Goal: Find specific page/section: Find specific page/section

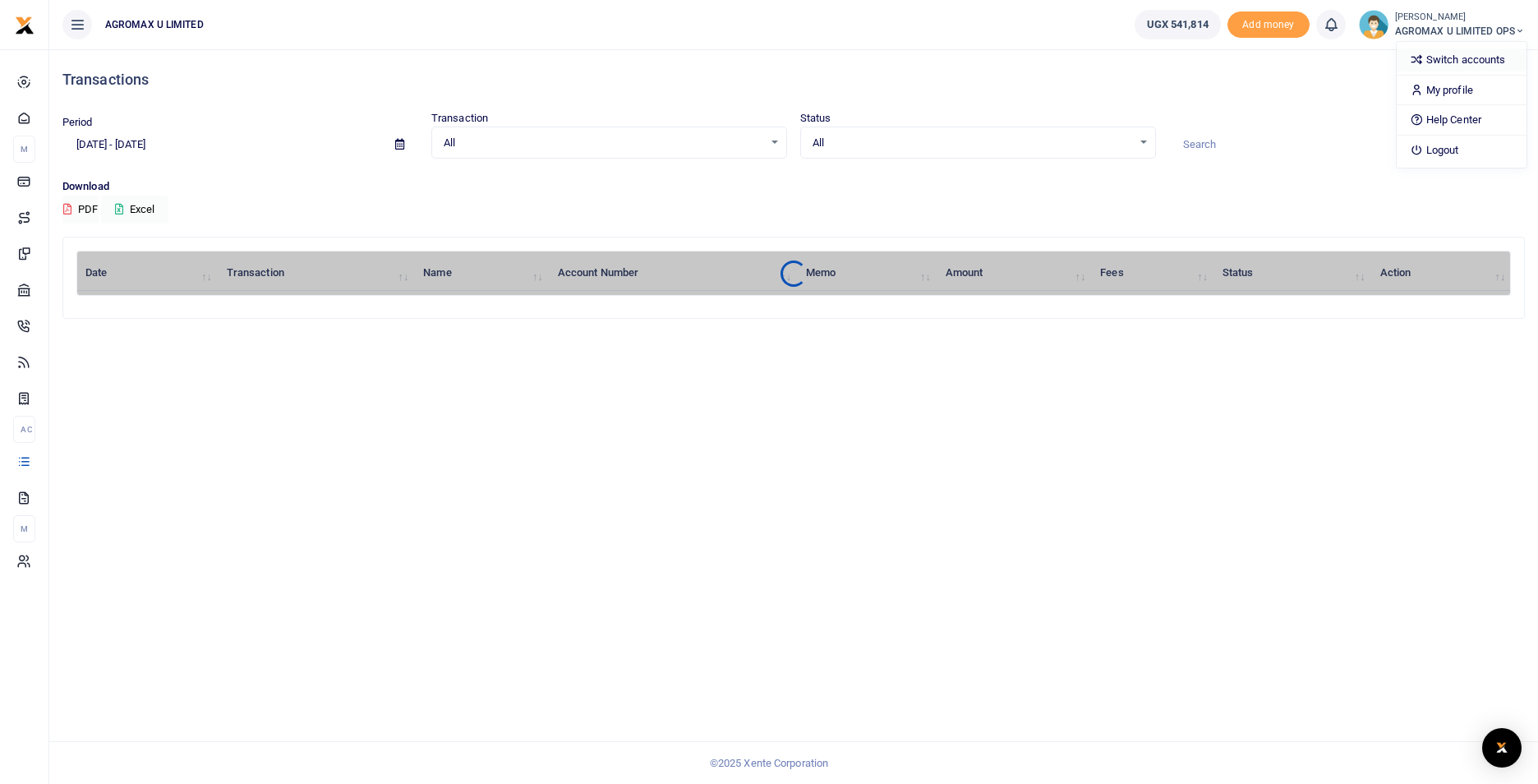
click at [1461, 55] on link "Switch accounts" at bounding box center [1461, 60] width 130 height 23
click at [1512, 33] on span "AGROMAX U LIMITED OPS" at bounding box center [1459, 30] width 130 height 15
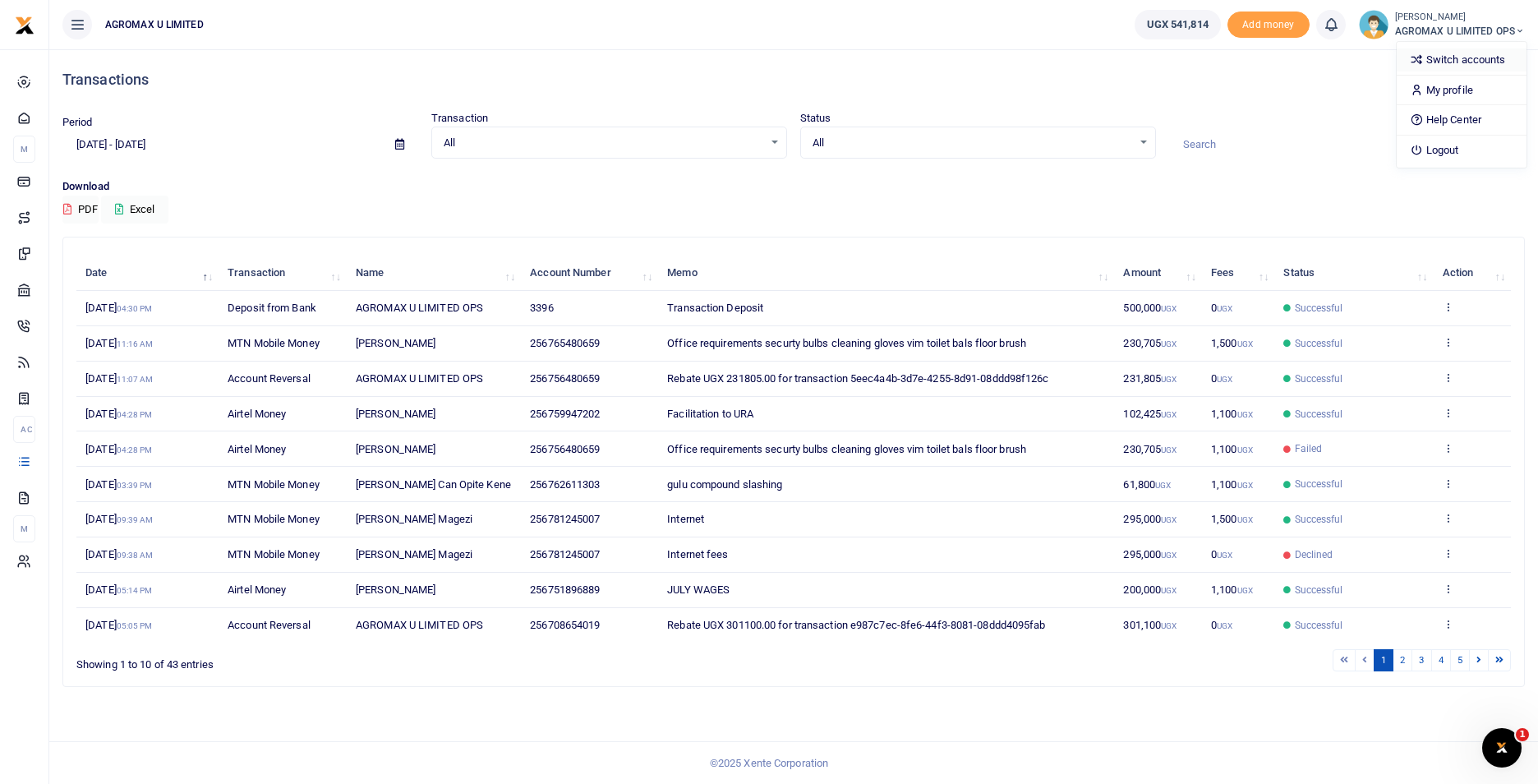
click at [1452, 62] on link "Switch accounts" at bounding box center [1461, 60] width 130 height 23
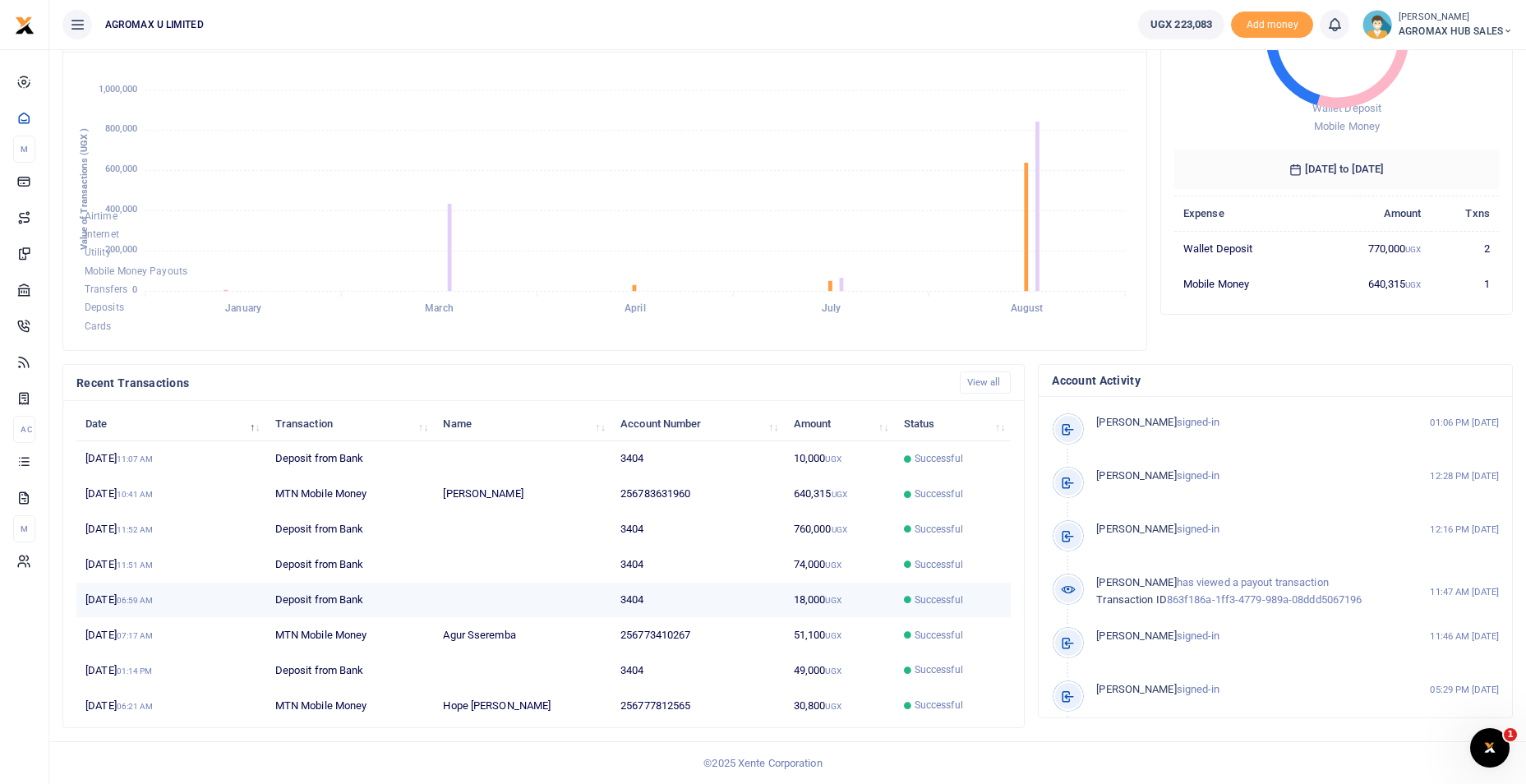
click at [648, 603] on td "3404" at bounding box center [699, 600] width 174 height 35
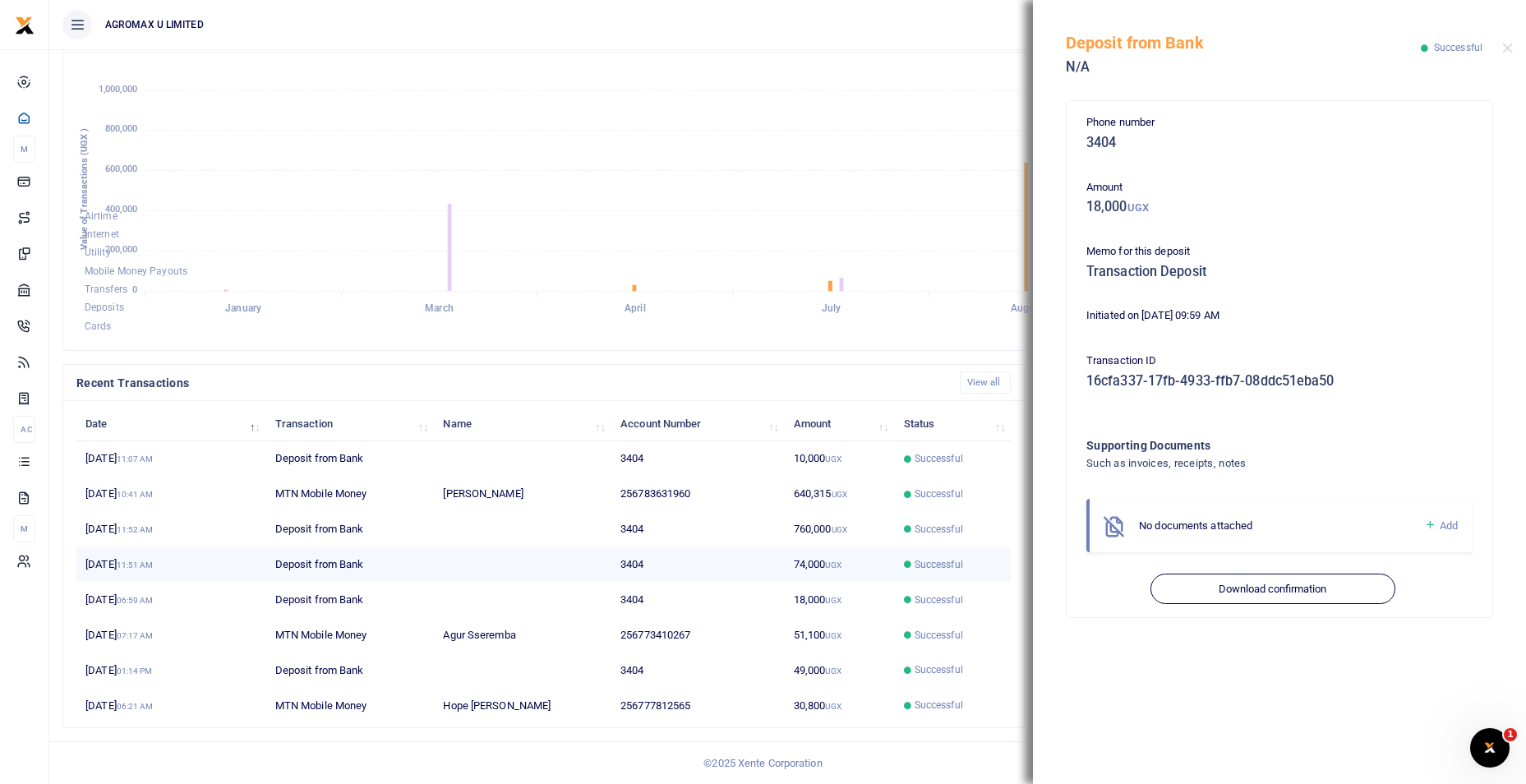
click at [637, 565] on td "3404" at bounding box center [699, 565] width 174 height 35
click at [1511, 43] on div "Deposit from Bank N/A Successful" at bounding box center [1279, 46] width 493 height 92
click at [1510, 48] on button "Close" at bounding box center [1507, 48] width 11 height 11
